Goal: Check status: Check status

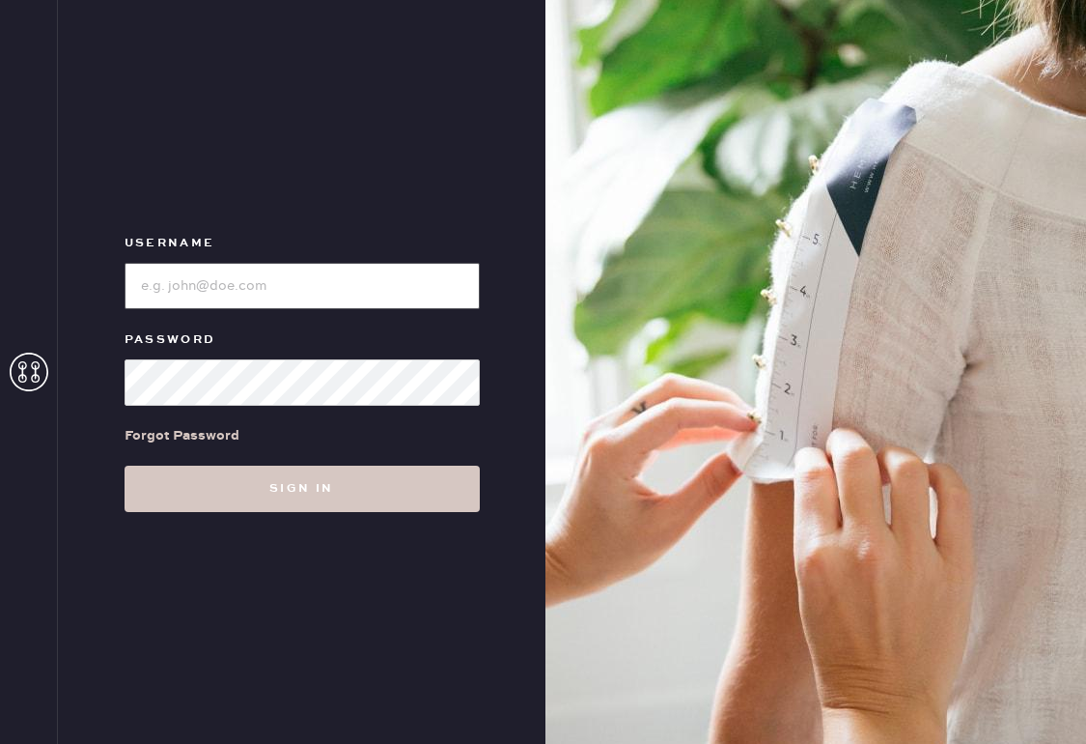
type input "[EMAIL_ADDRESS][DOMAIN_NAME]"
click at [301, 489] on button "Sign in" at bounding box center [302, 488] width 355 height 46
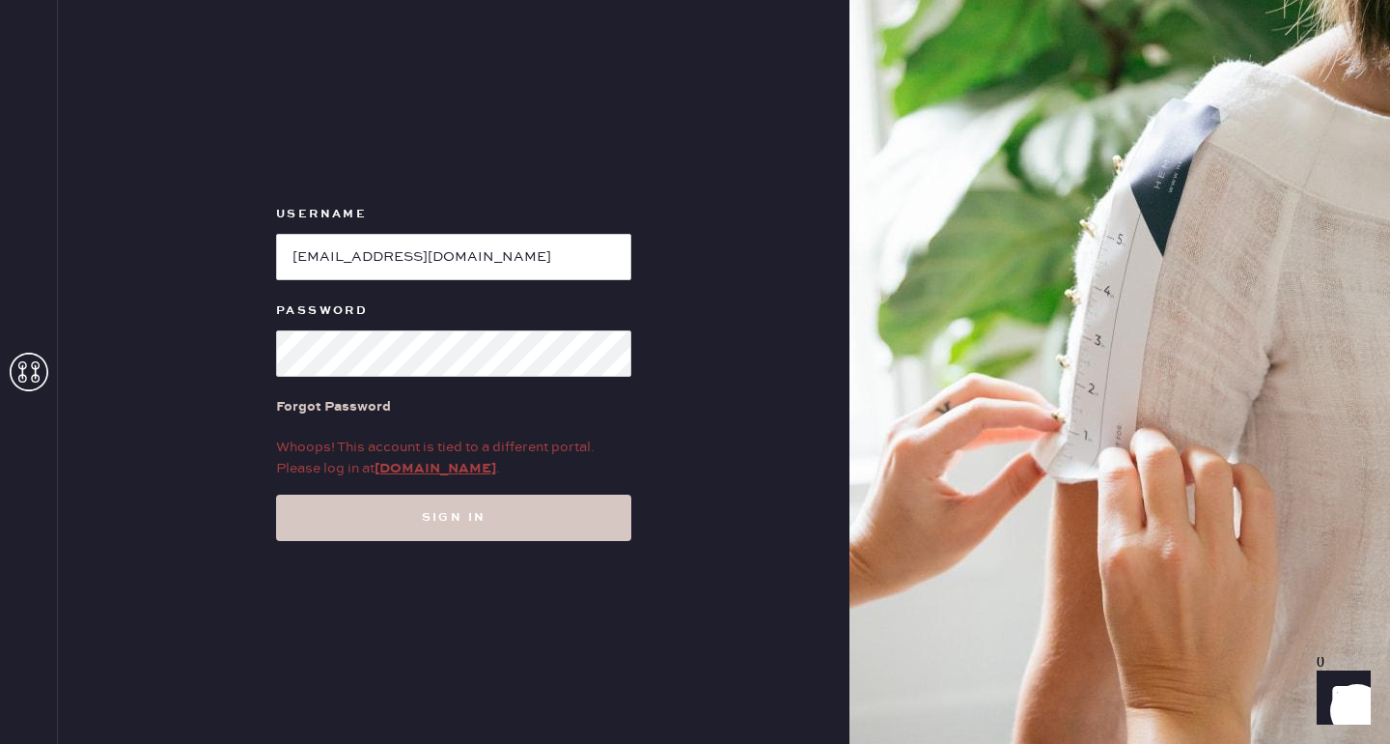
click at [452, 458] on div "Whoops! This account is tied to a different portal. Please log in at [DOMAIN_NA…" at bounding box center [453, 457] width 355 height 42
click at [447, 472] on link "[DOMAIN_NAME]" at bounding box center [436, 468] width 122 height 17
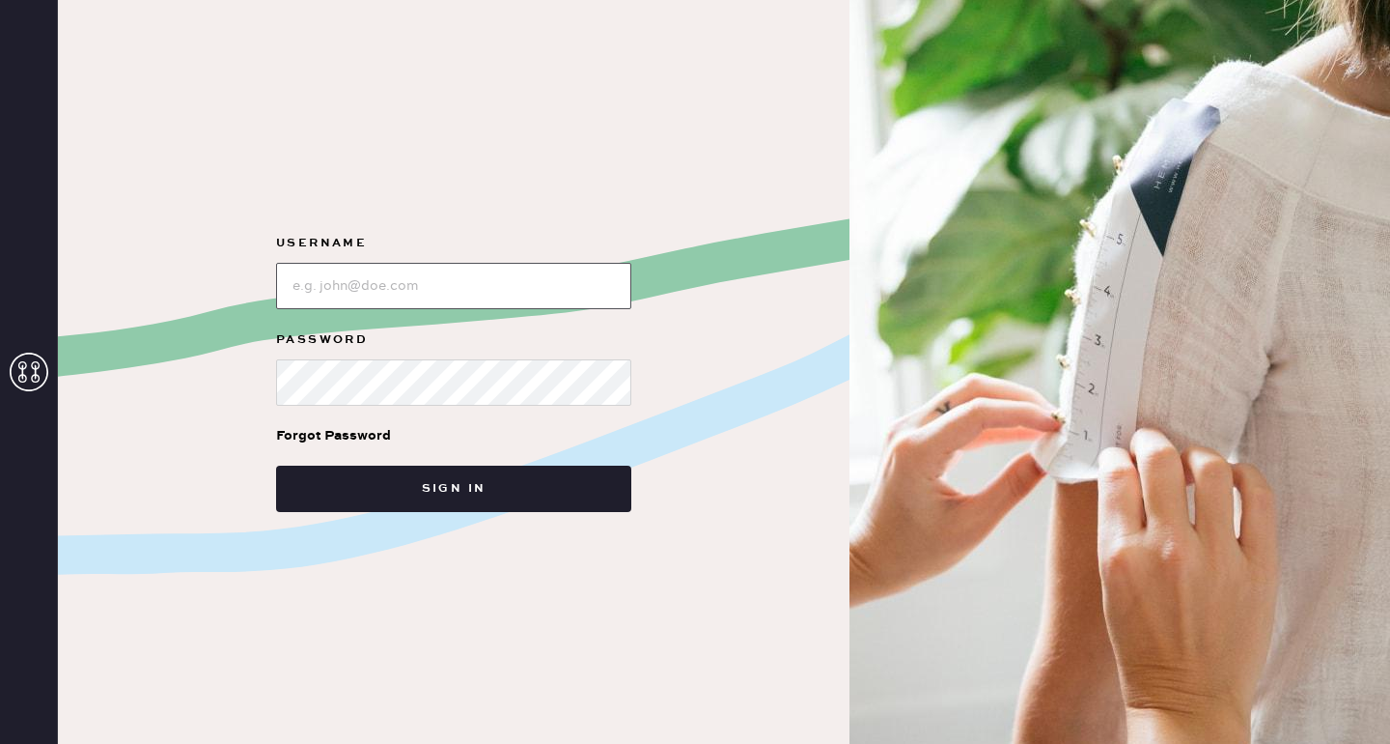
click at [388, 288] on input "loginName" at bounding box center [453, 286] width 355 height 46
type input "[EMAIL_ADDRESS][DOMAIN_NAME]"
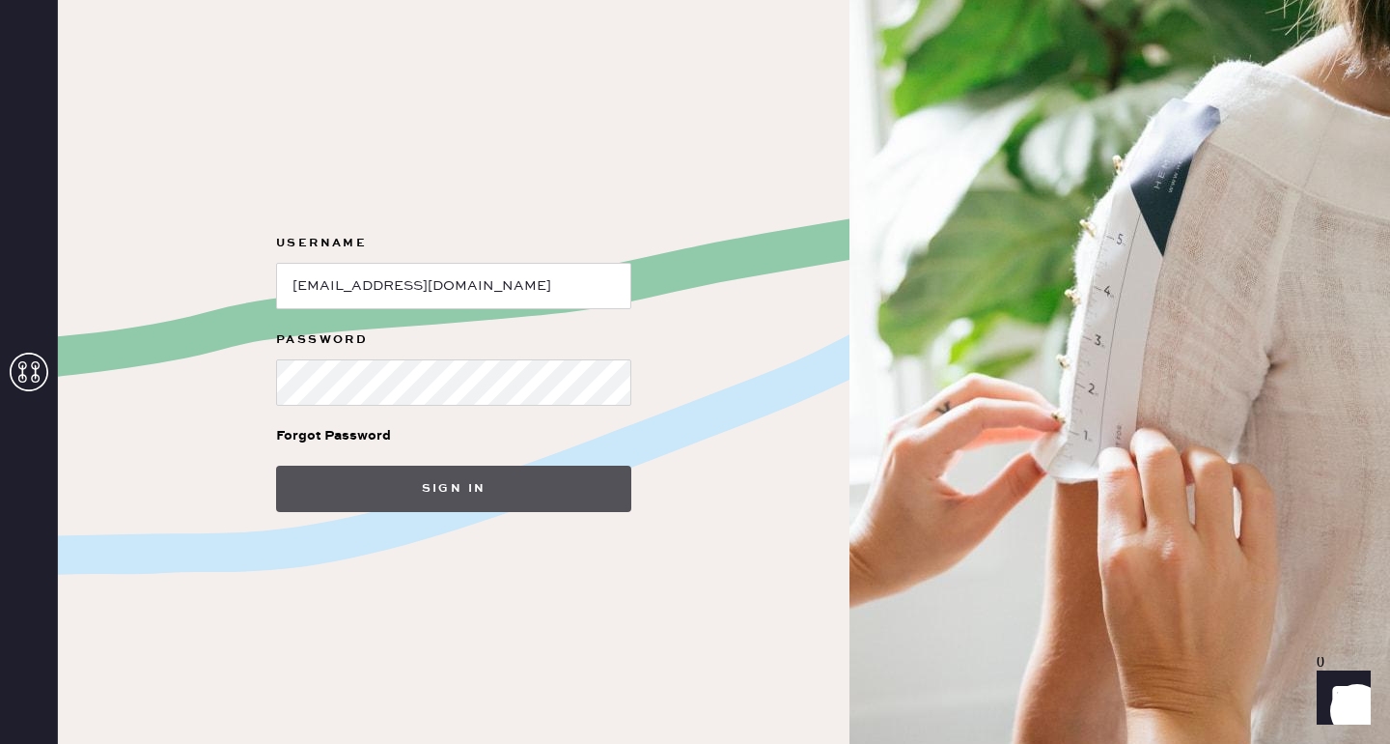
click at [472, 491] on button "Sign in" at bounding box center [453, 488] width 355 height 46
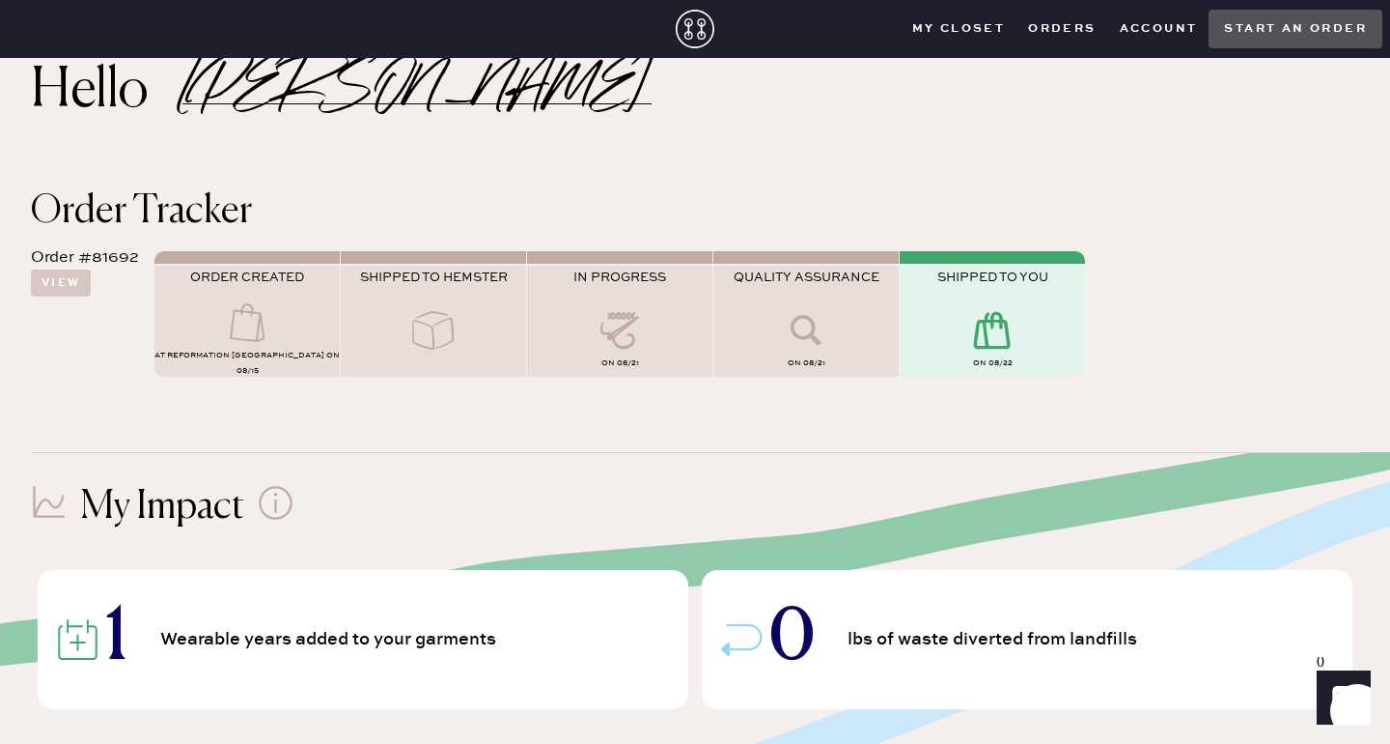
scroll to position [40, 0]
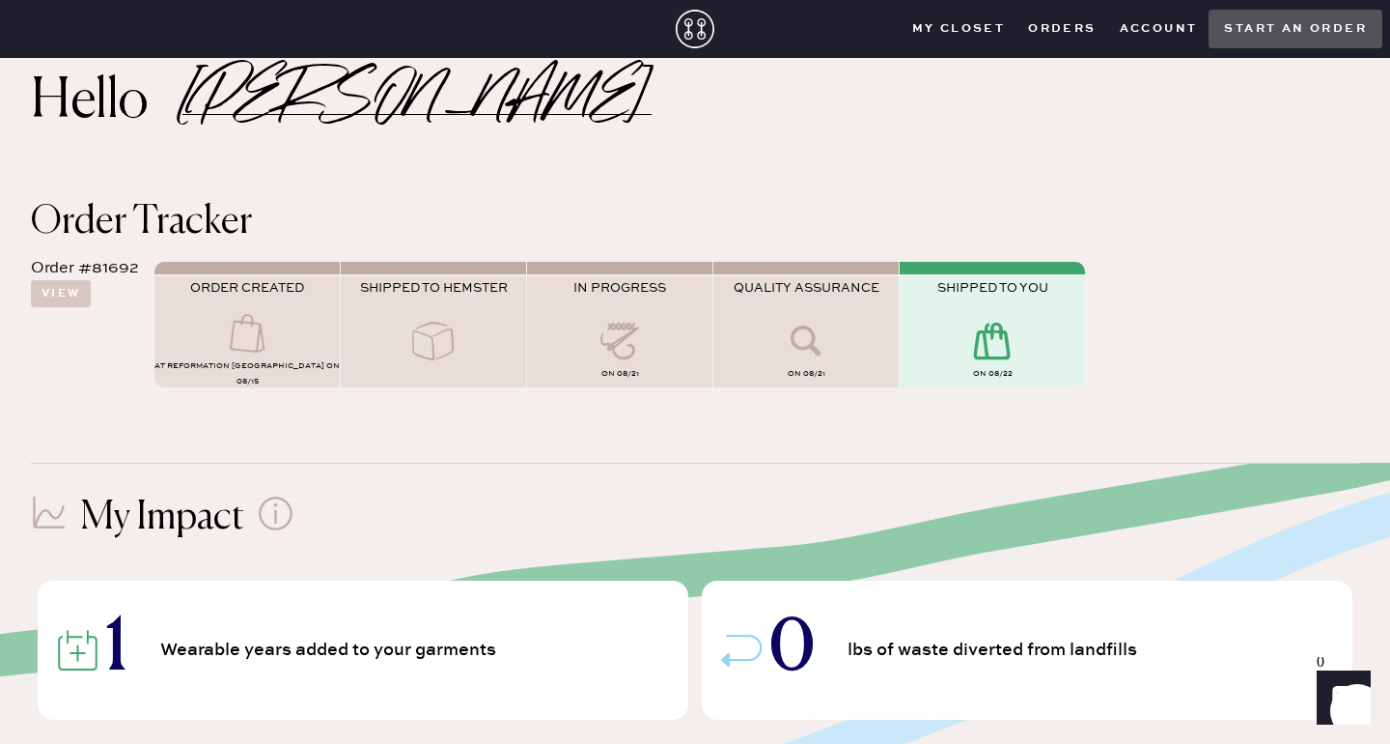
click at [1000, 360] on icon at bounding box center [992, 341] width 77 height 39
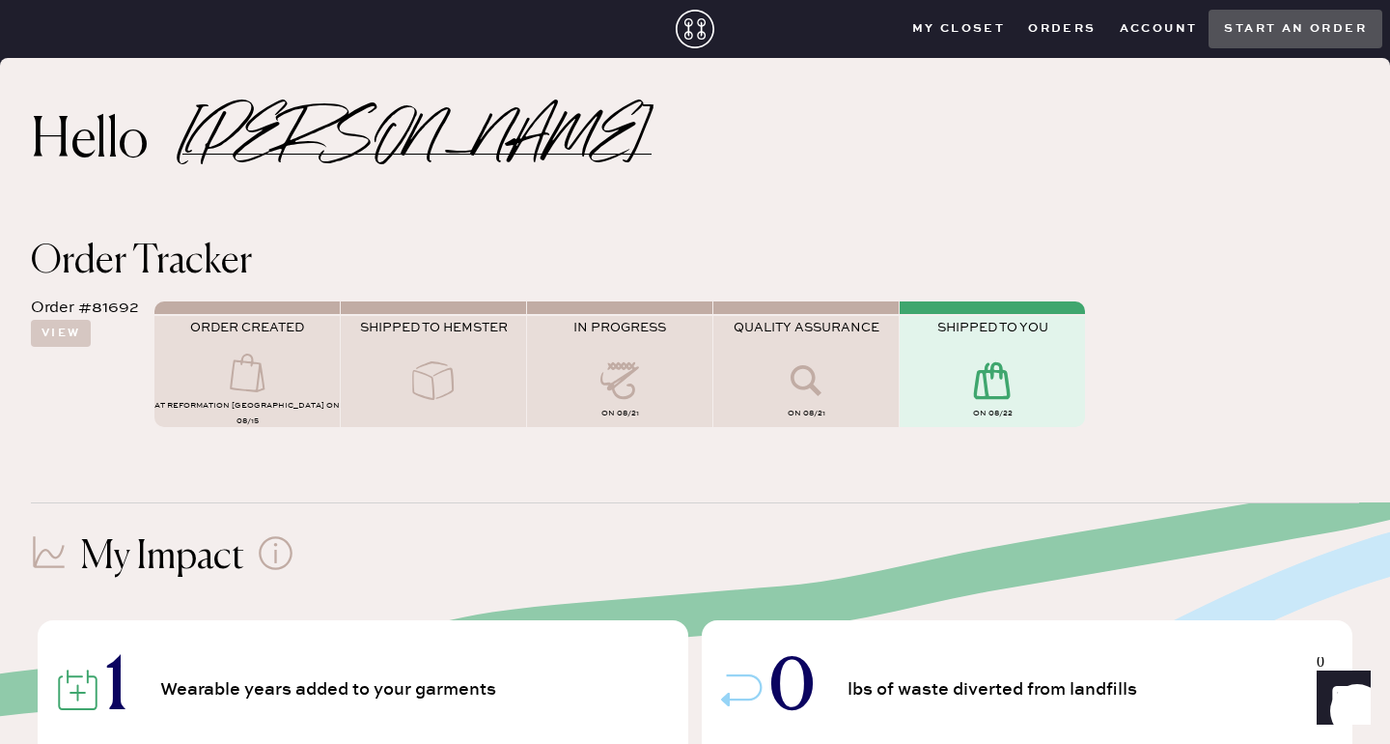
scroll to position [0, 0]
click at [940, 30] on closet "My Closet" at bounding box center [959, 28] width 117 height 29
click at [1057, 30] on button "Orders" at bounding box center [1062, 28] width 91 height 29
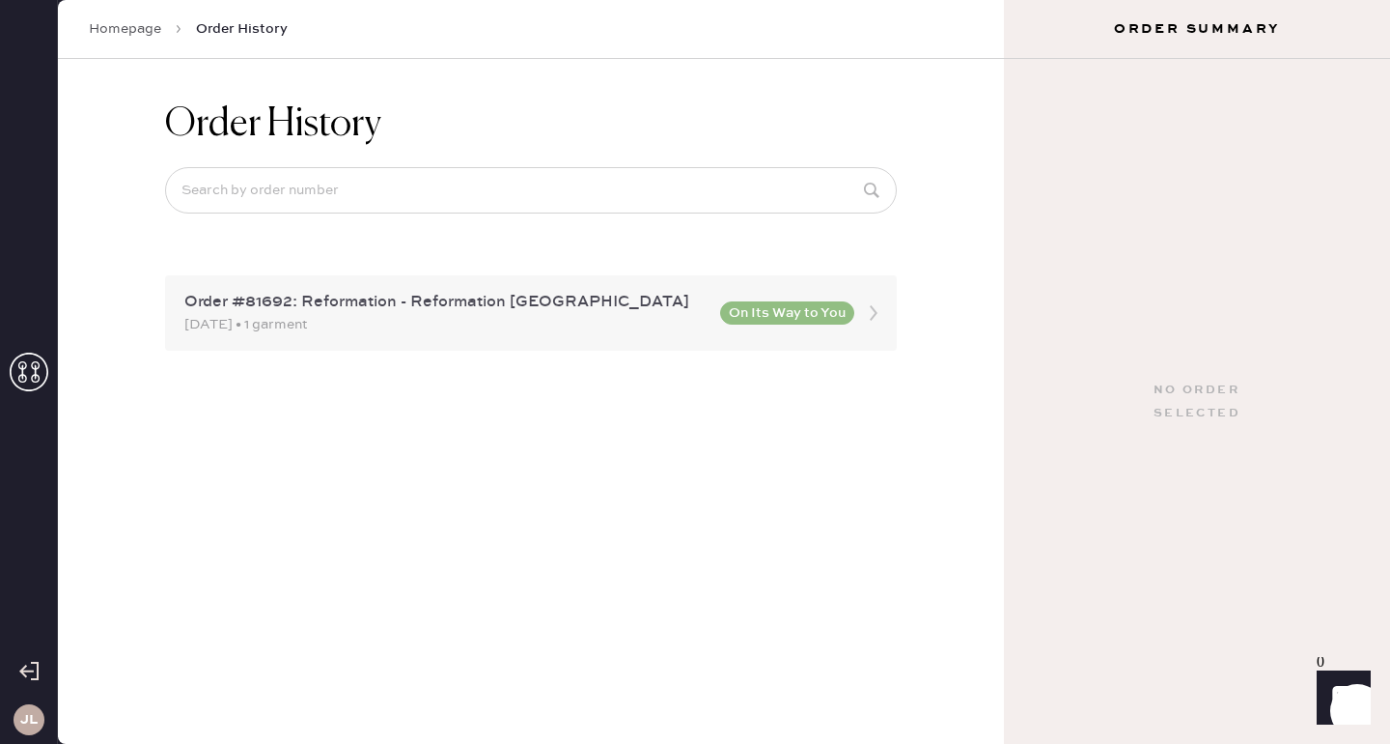
click at [894, 305] on div "Order #81692: Reformation - Reformation Upper East Side 08/15/2025 • 1 garment …" at bounding box center [531, 312] width 732 height 75
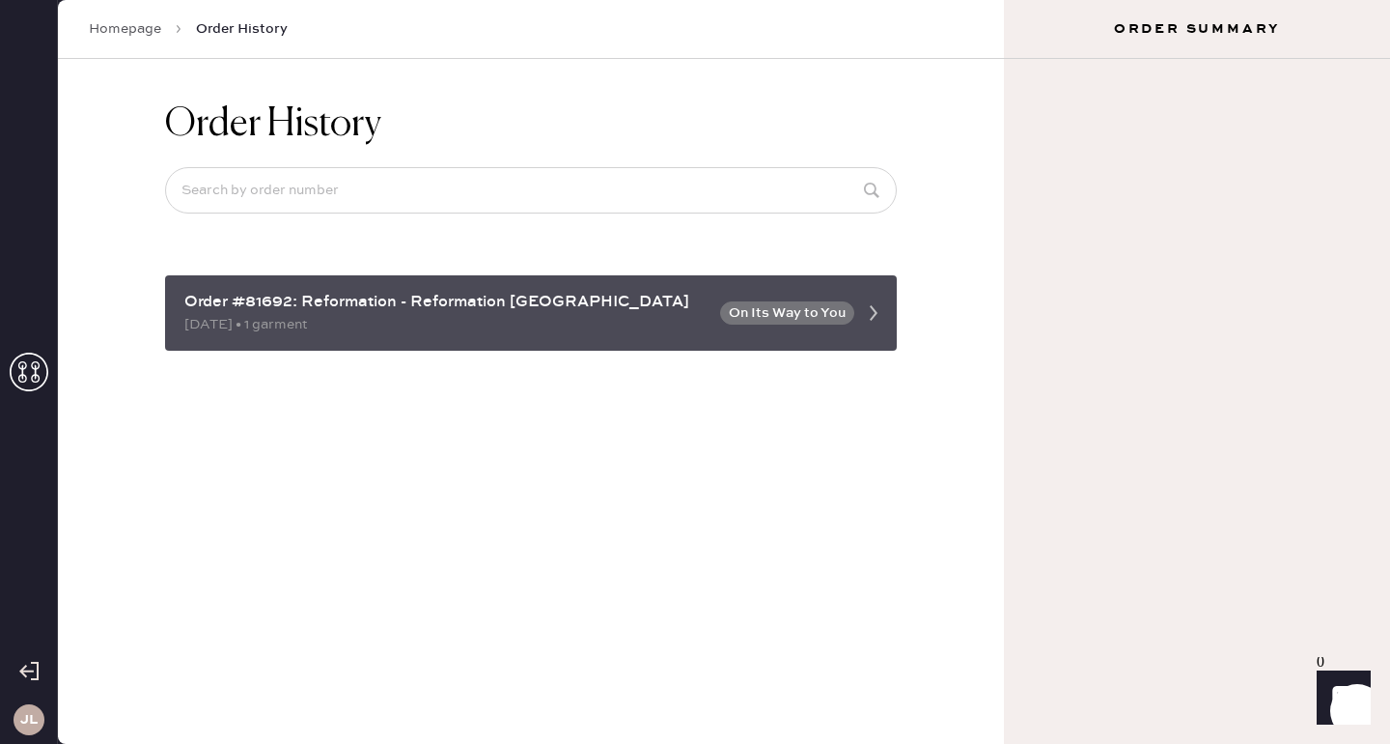
click at [680, 314] on div "08/15/2025 • 1 garment" at bounding box center [446, 324] width 524 height 21
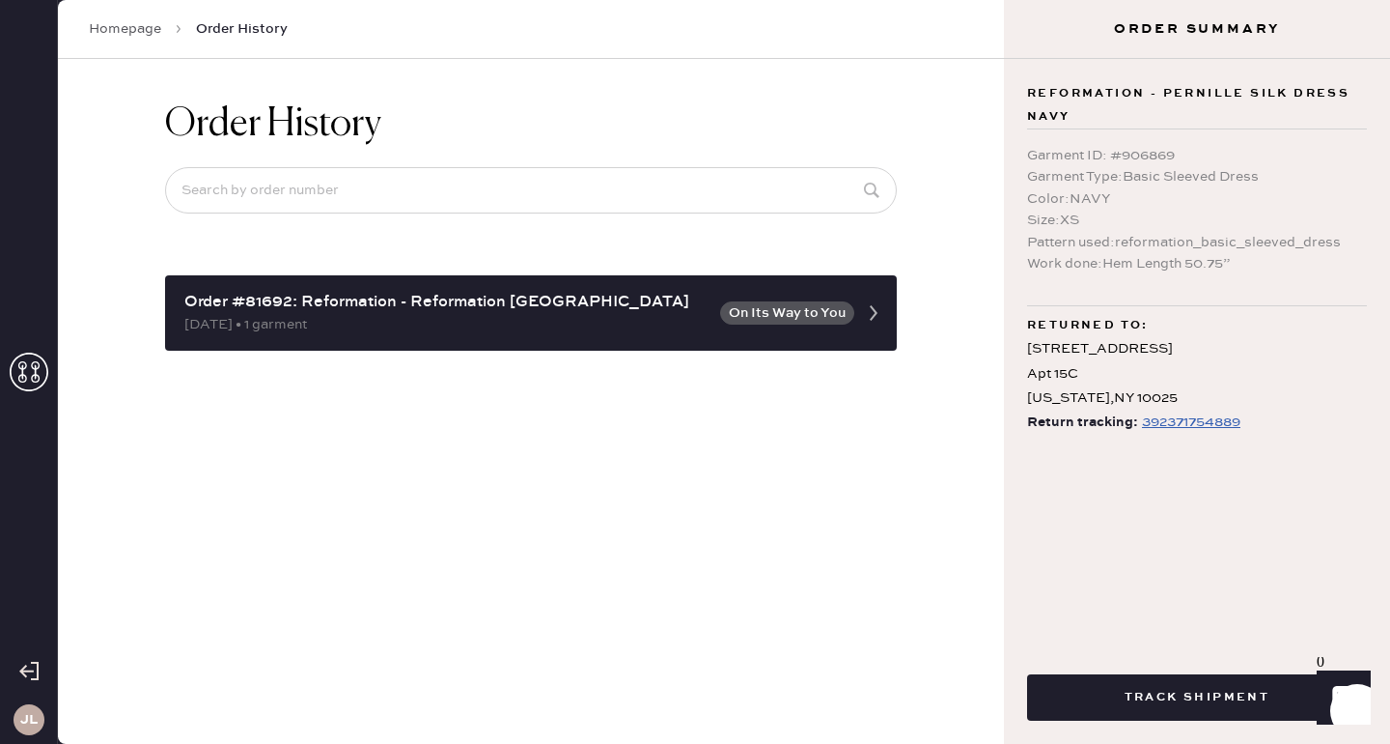
click at [1177, 419] on div "392371754889" at bounding box center [1191, 421] width 98 height 23
